Goal: Information Seeking & Learning: Understand process/instructions

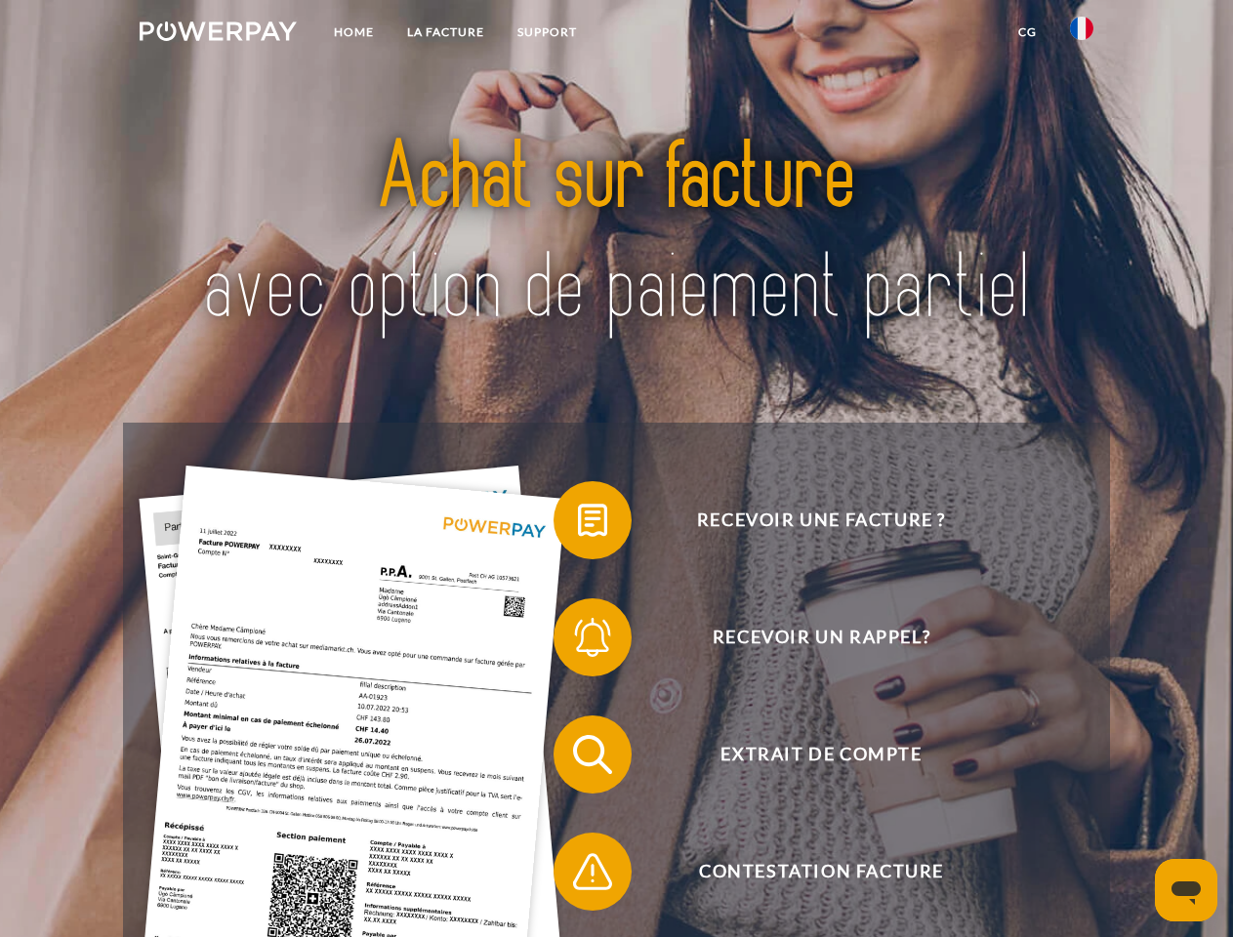
click at [218, 34] on img at bounding box center [218, 31] width 157 height 20
click at [1082, 34] on img at bounding box center [1081, 28] width 23 height 23
click at [1027, 32] on link "CG" at bounding box center [1028, 32] width 52 height 35
click at [578, 524] on span at bounding box center [563, 521] width 98 height 98
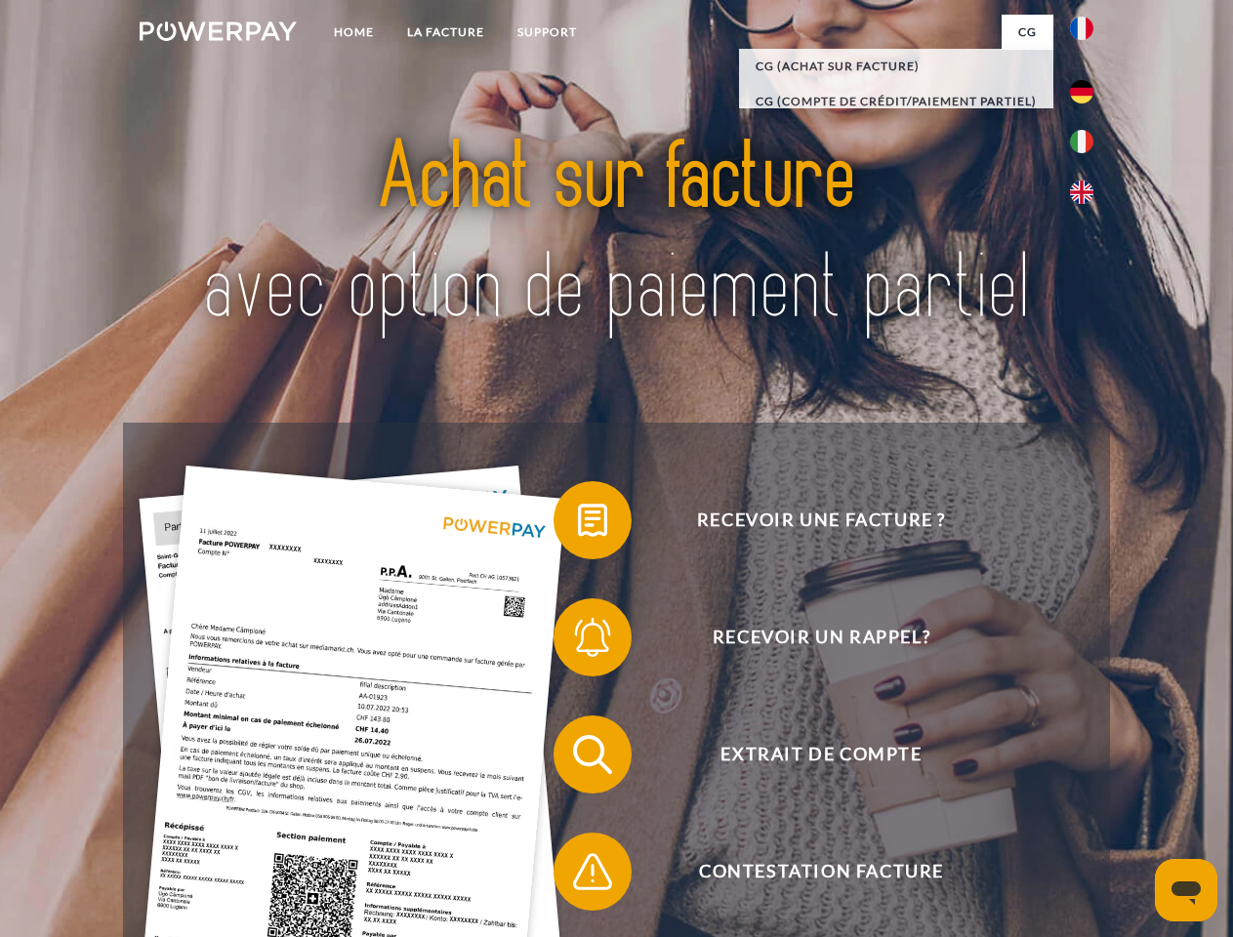
click at [578, 641] on div "Recevoir une facture ? Recevoir un rappel? Extrait de compte retour" at bounding box center [616, 813] width 986 height 781
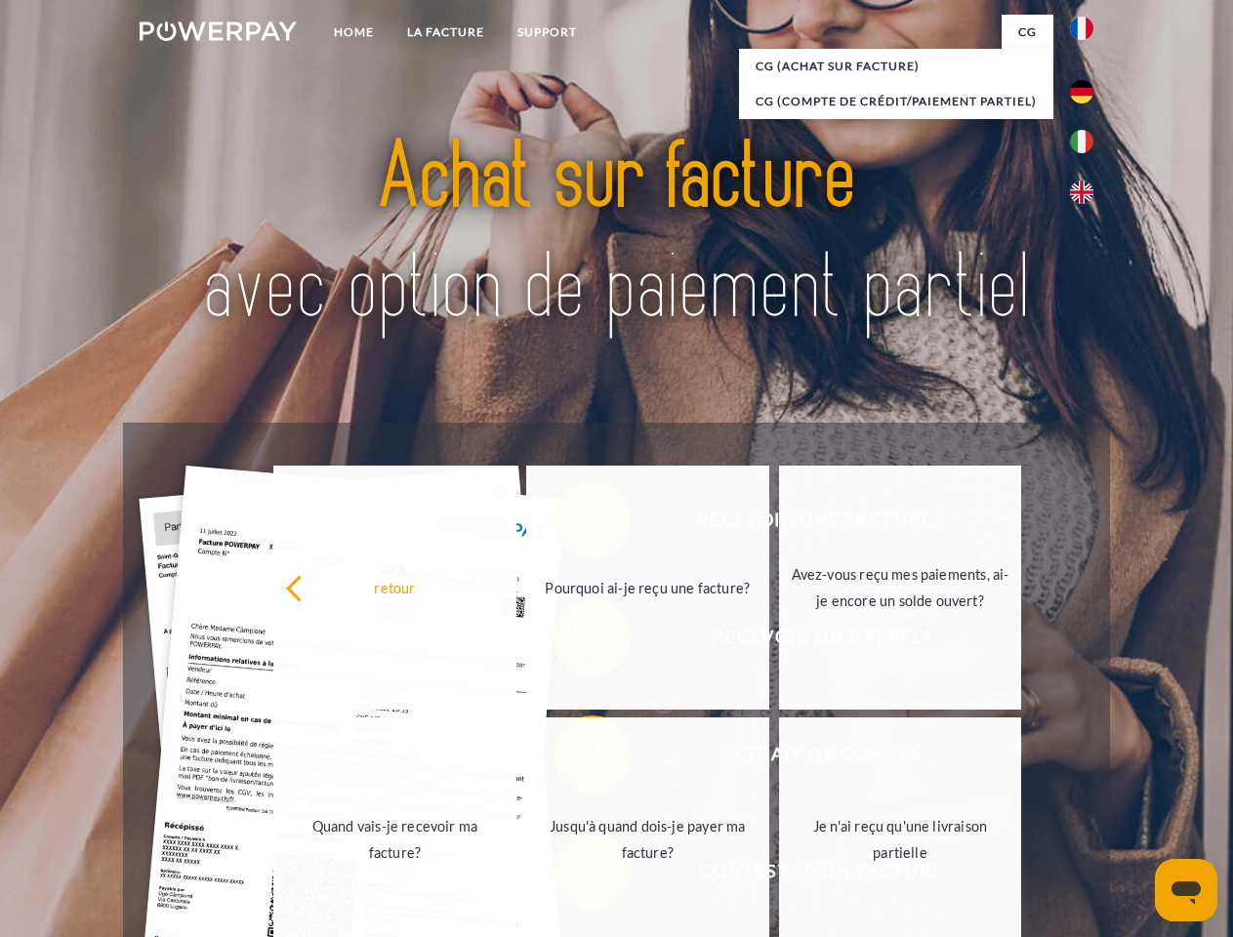
click at [578, 759] on link "Jusqu'à quand dois-je payer ma facture?" at bounding box center [647, 840] width 243 height 244
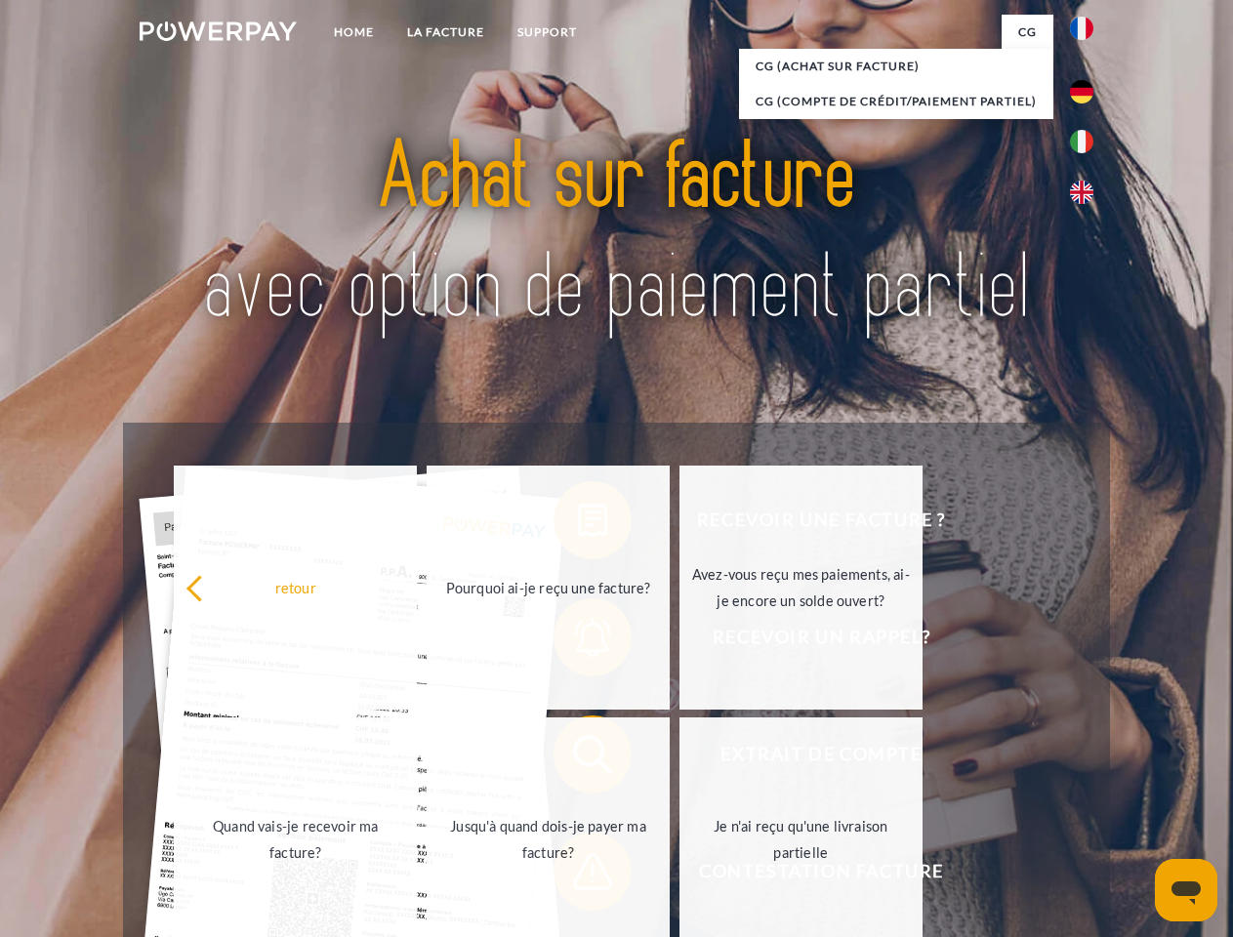
click at [578, 876] on span at bounding box center [563, 872] width 98 height 98
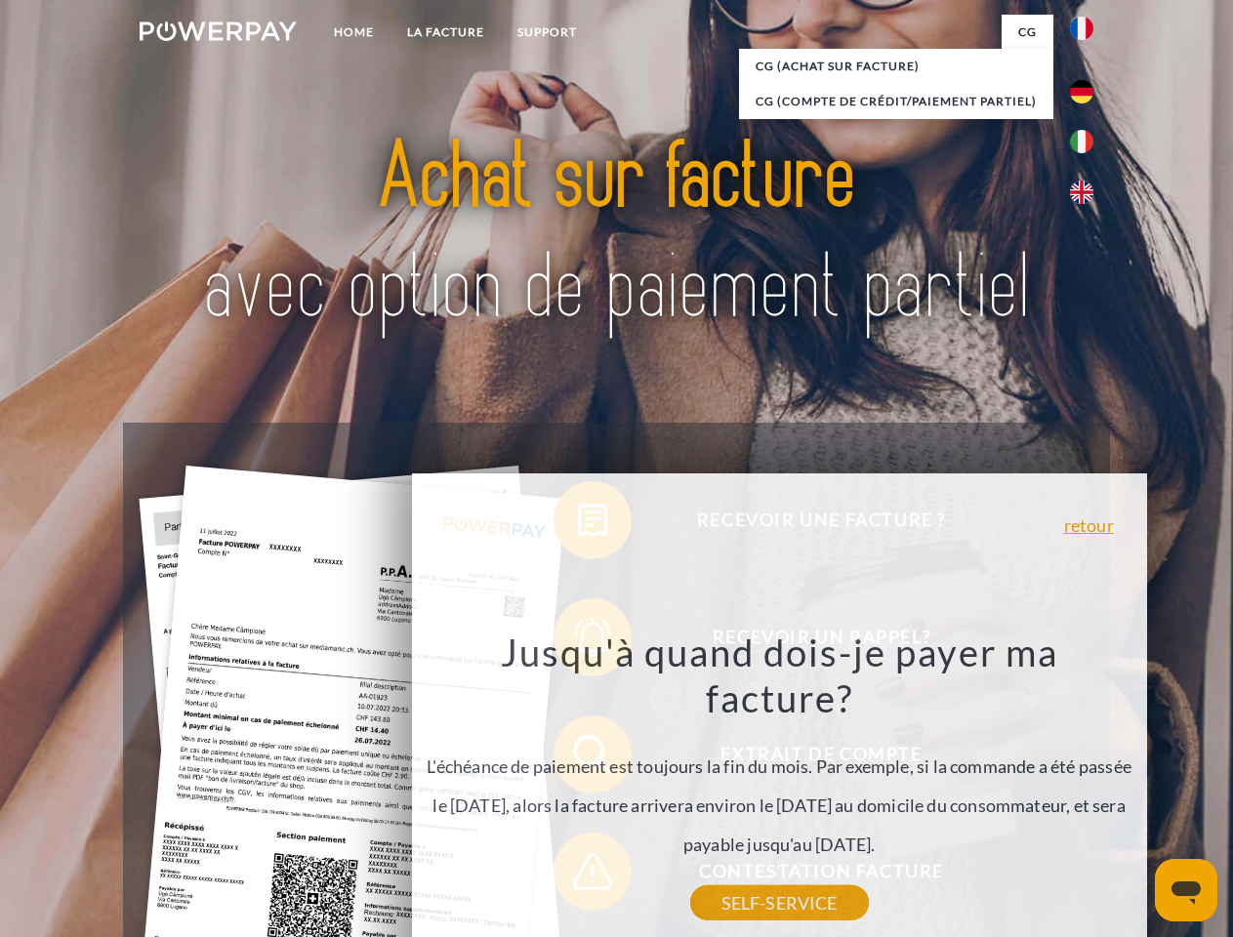
click at [1186, 890] on icon "Ouvrir la fenêtre de messagerie" at bounding box center [1186, 893] width 29 height 23
